Goal: Navigation & Orientation: Find specific page/section

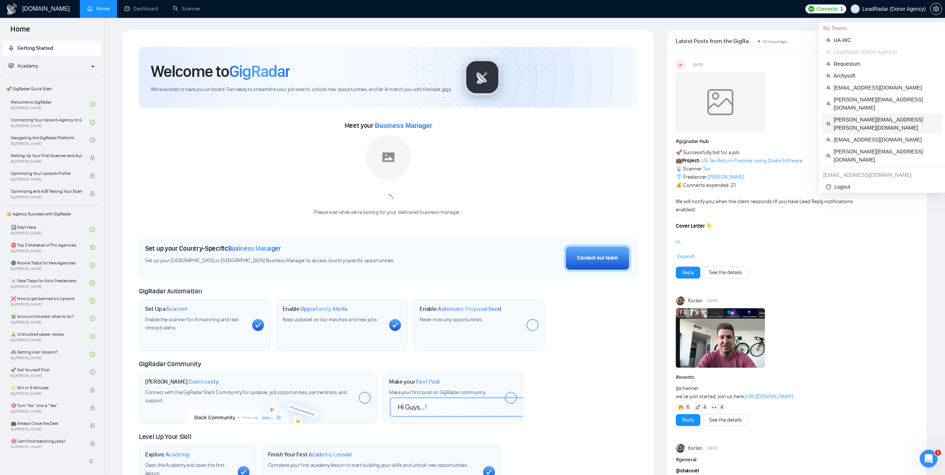
click at [856, 115] on span "[PERSON_NAME][EMAIL_ADDRESS][PERSON_NAME][DOMAIN_NAME]" at bounding box center [886, 123] width 104 height 16
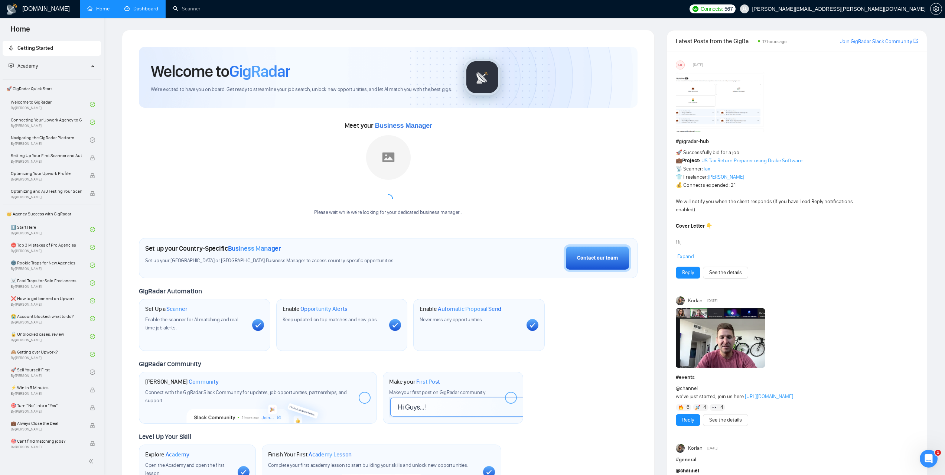
click at [142, 9] on link "Dashboard" at bounding box center [141, 9] width 34 height 6
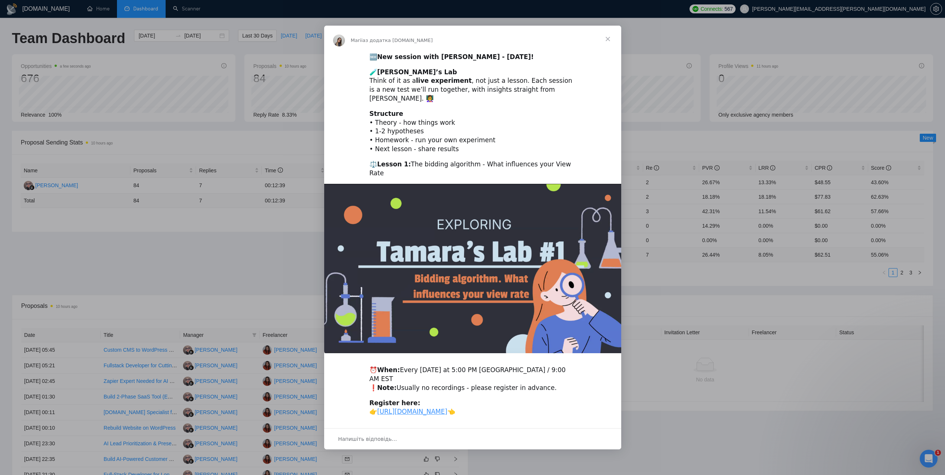
click at [607, 43] on span "Закрити" at bounding box center [608, 39] width 27 height 27
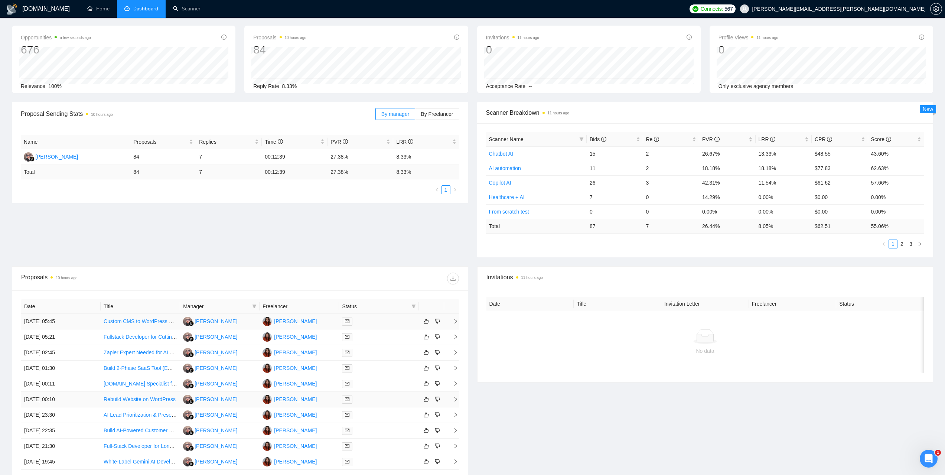
scroll to position [114, 0]
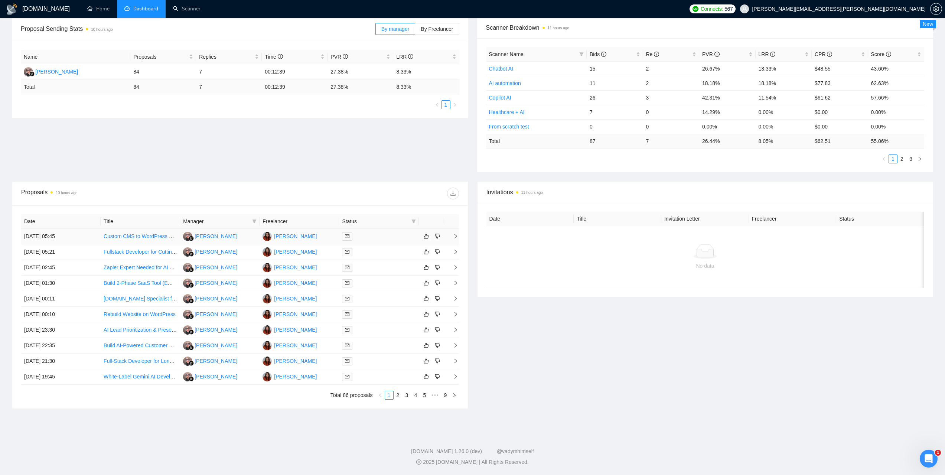
click at [54, 237] on td "[DATE] 05:45" at bounding box center [60, 237] width 79 height 16
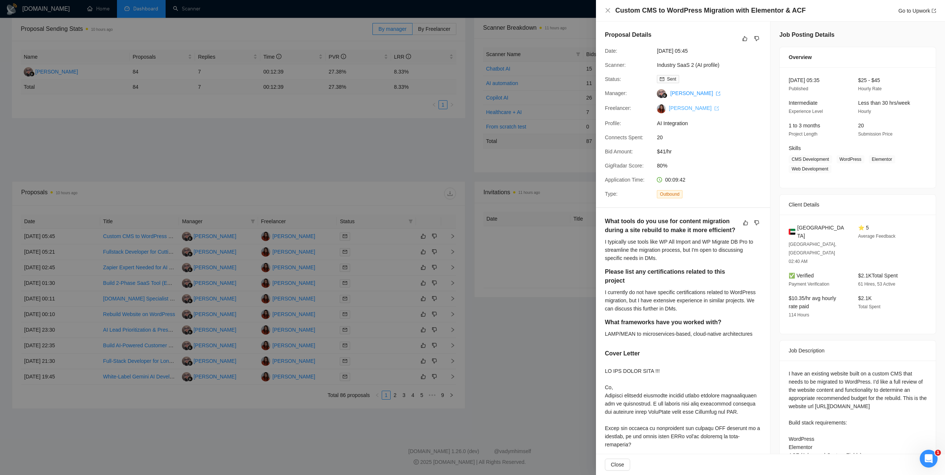
click at [681, 110] on link "[PERSON_NAME]" at bounding box center [694, 108] width 50 height 6
click at [474, 91] on div at bounding box center [472, 237] width 945 height 475
